Goal: Information Seeking & Learning: Learn about a topic

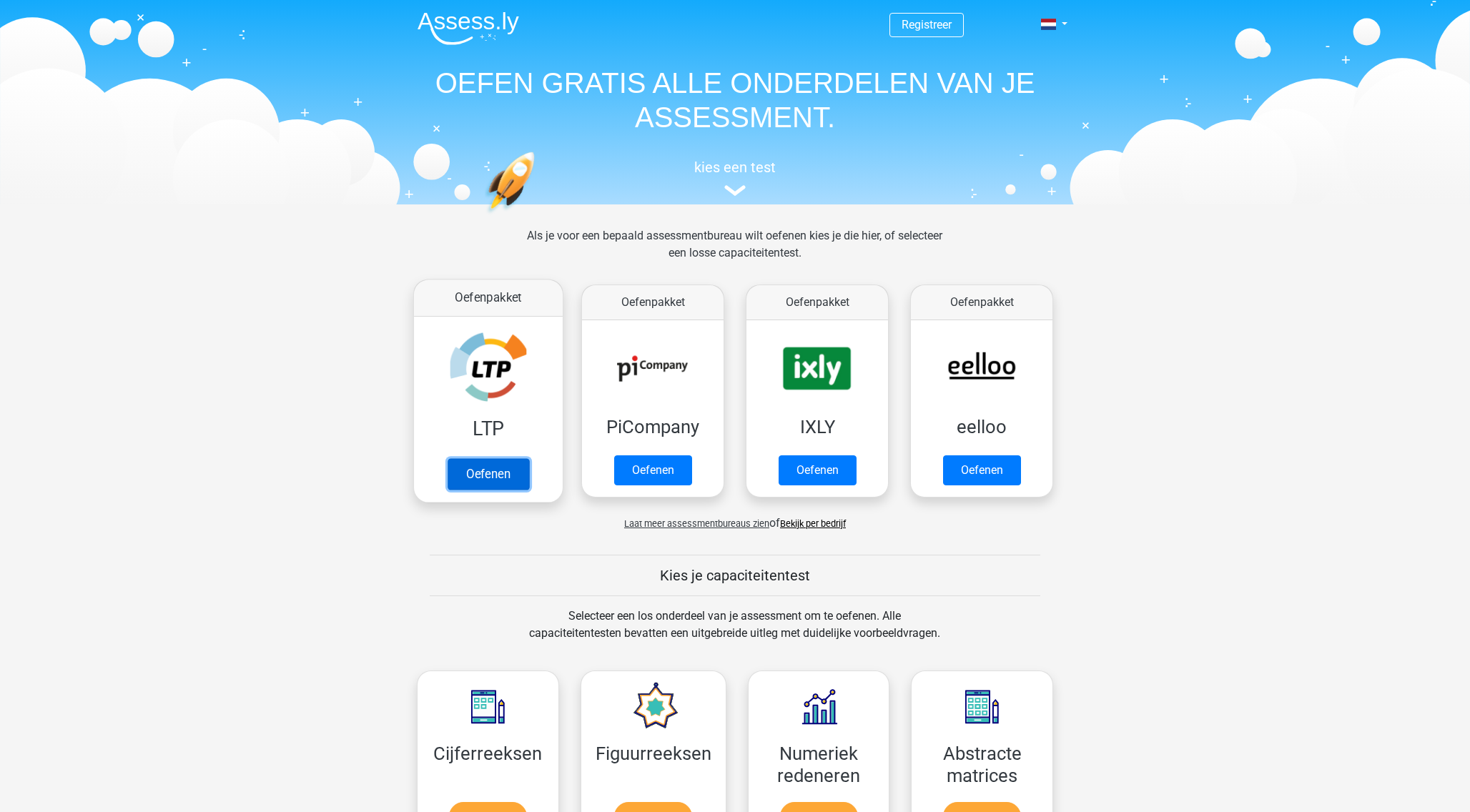
click at [509, 464] on link "Oefenen" at bounding box center [488, 474] width 82 height 32
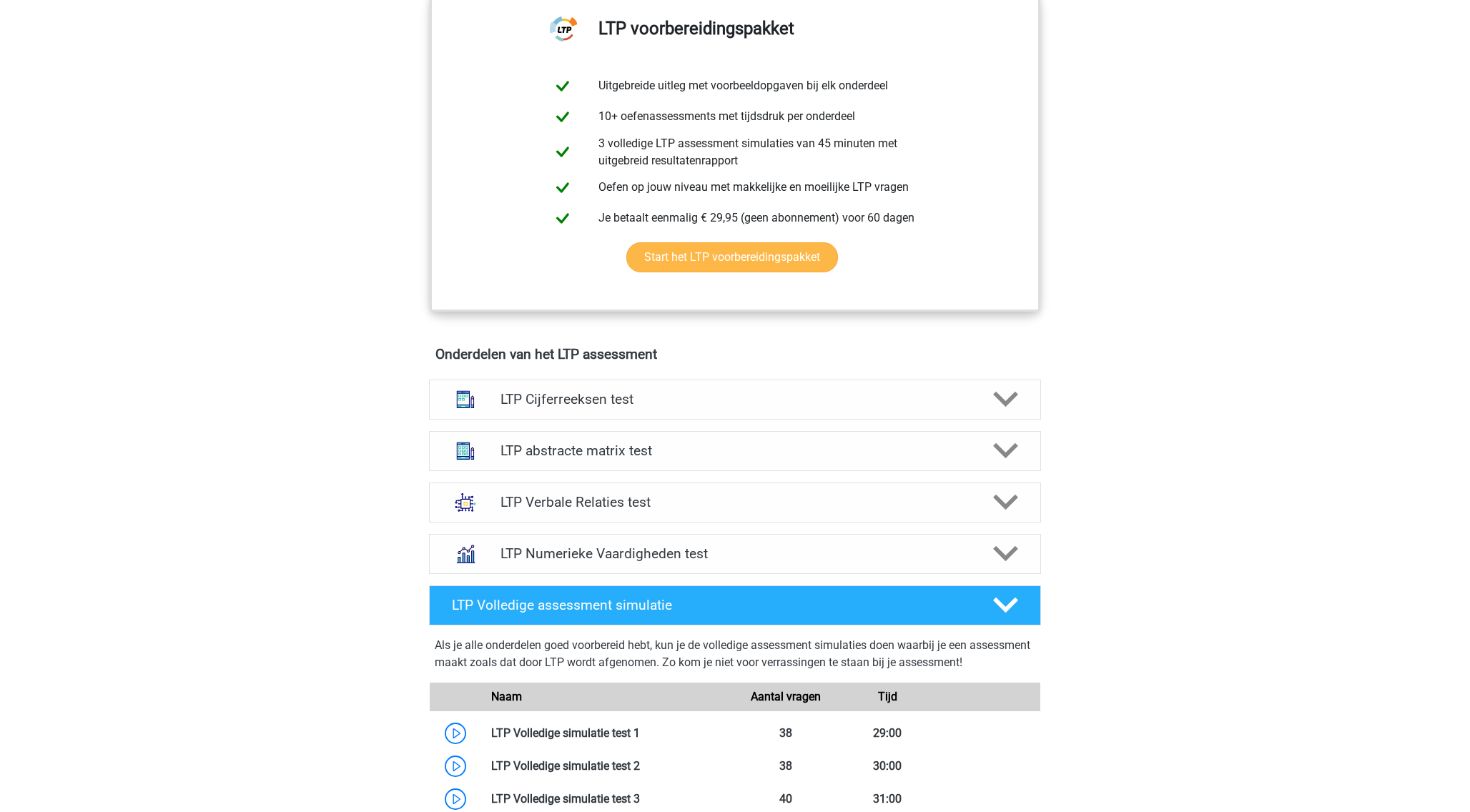
scroll to position [639, 0]
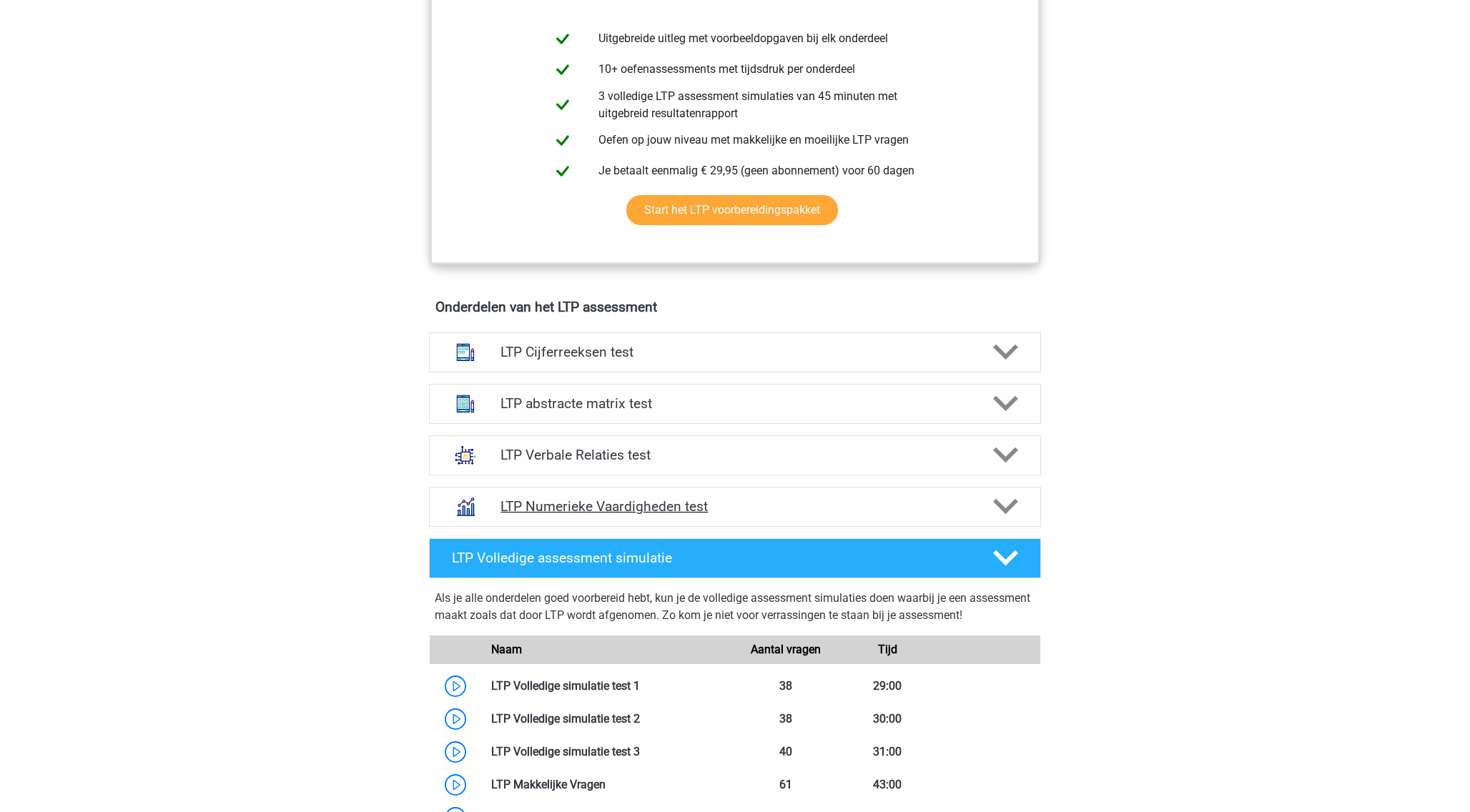
click at [995, 511] on icon at bounding box center [1005, 506] width 25 height 25
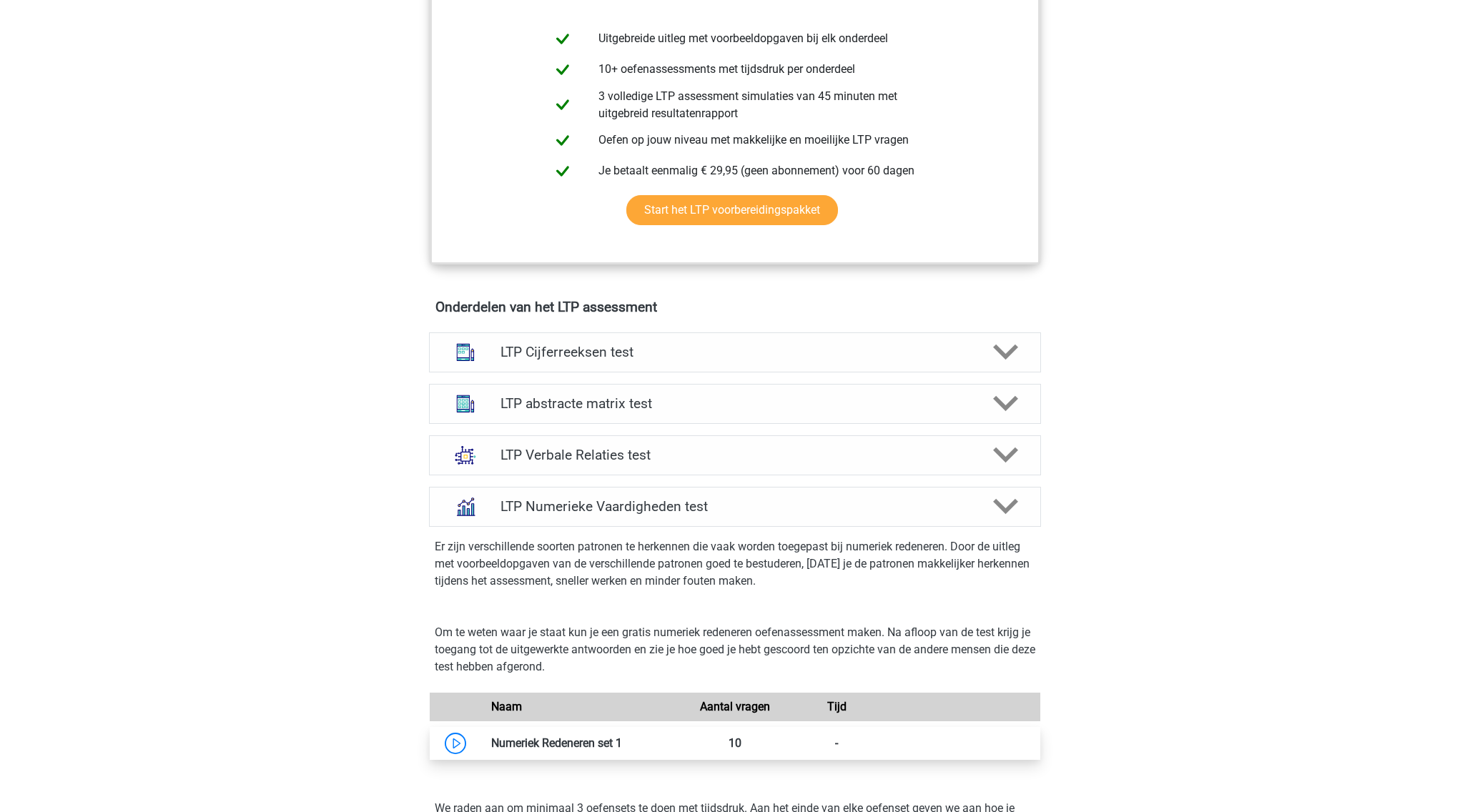
click at [622, 747] on link at bounding box center [622, 743] width 0 height 13
